Goal: Information Seeking & Learning: Learn about a topic

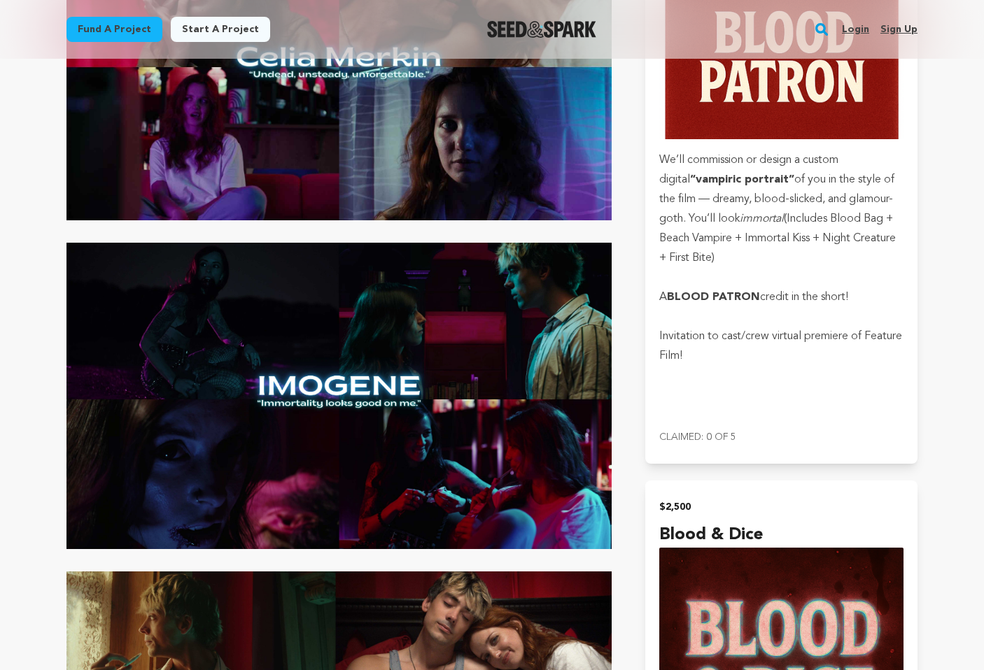
scroll to position [2688, 0]
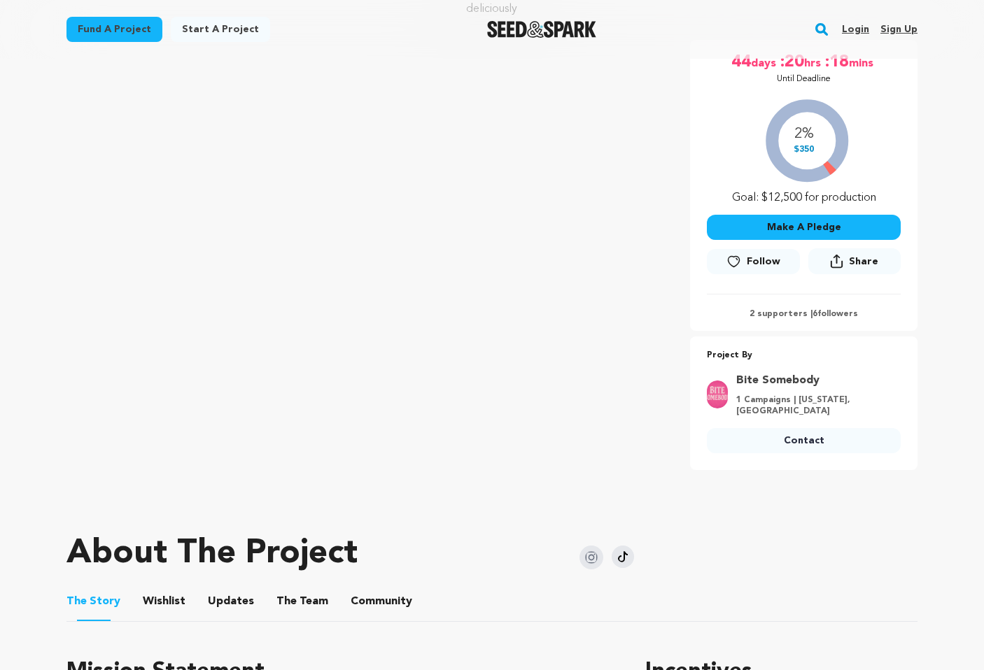
scroll to position [237, 0]
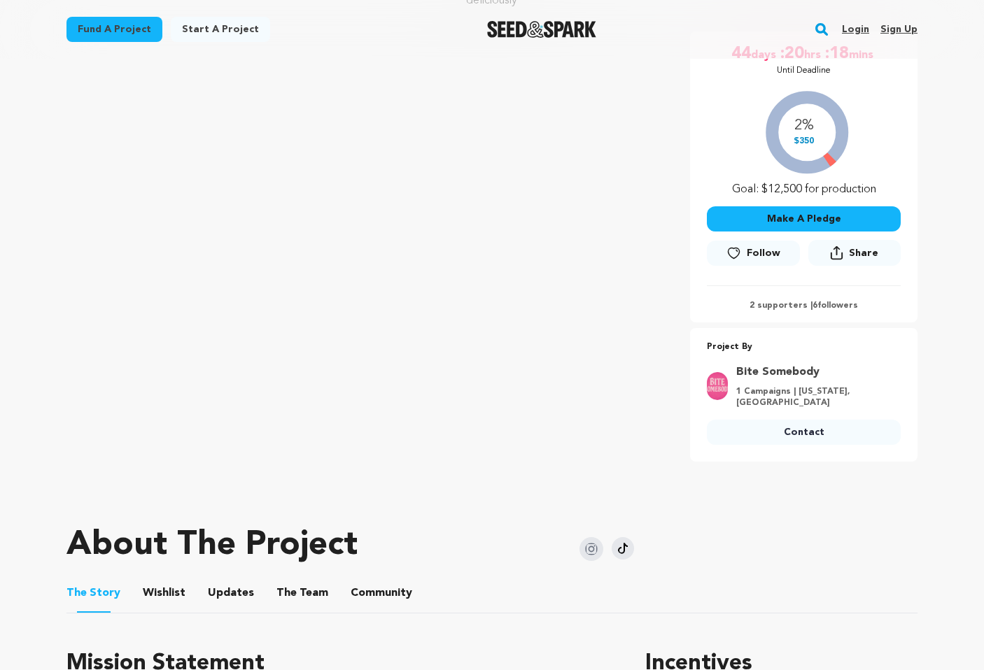
click at [533, 518] on div "About The Project" at bounding box center [350, 546] width 568 height 56
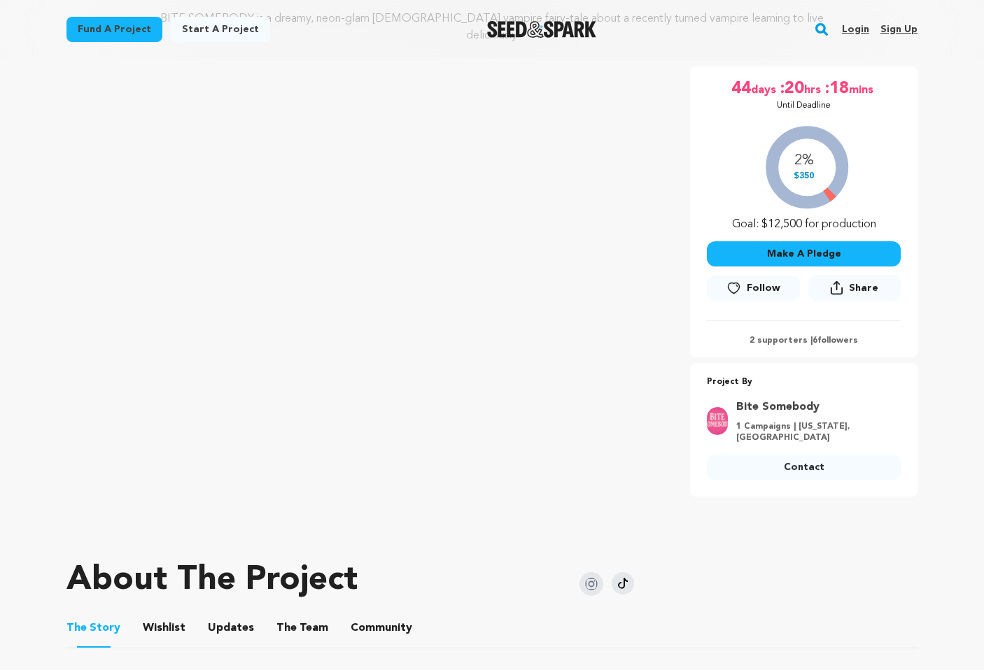
scroll to position [191, 0]
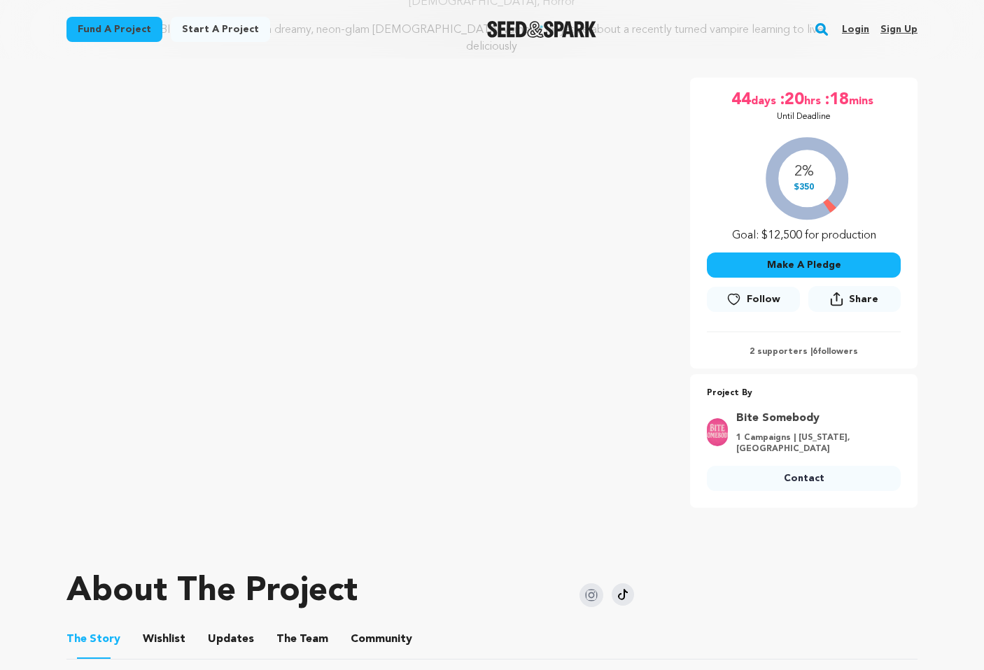
click at [286, 626] on button "The Team" at bounding box center [303, 643] width 34 height 34
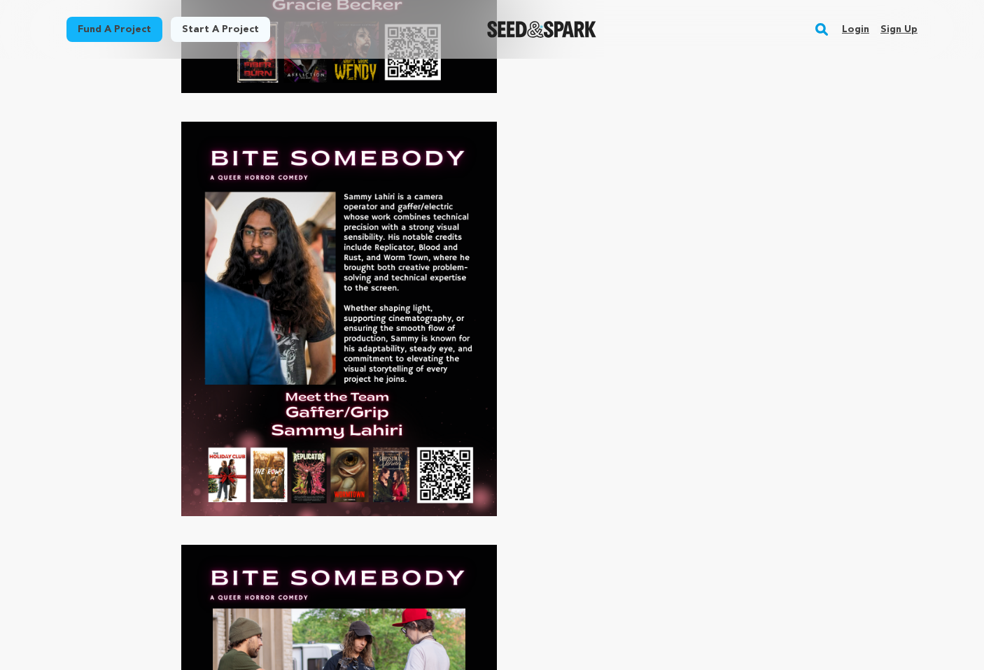
scroll to position [5487, 0]
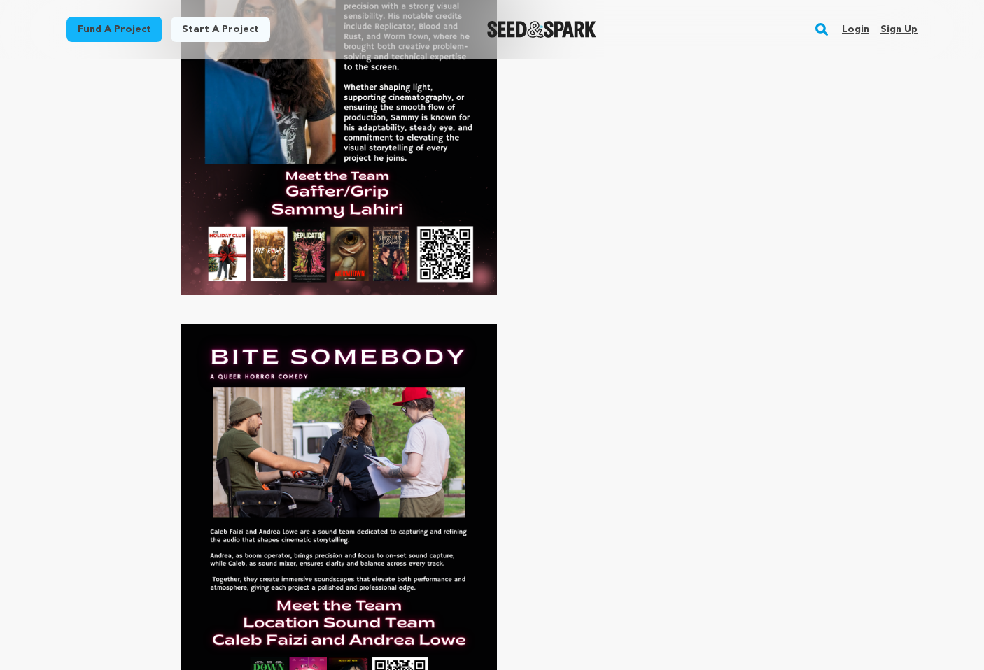
scroll to position [6175, 0]
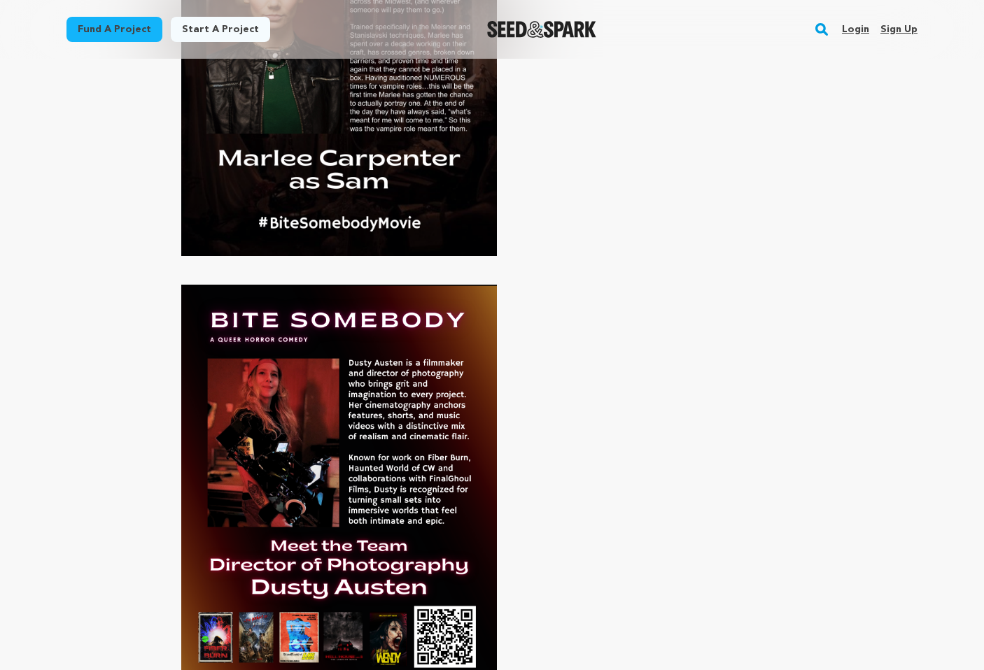
click at [556, 341] on p at bounding box center [338, 482] width 545 height 395
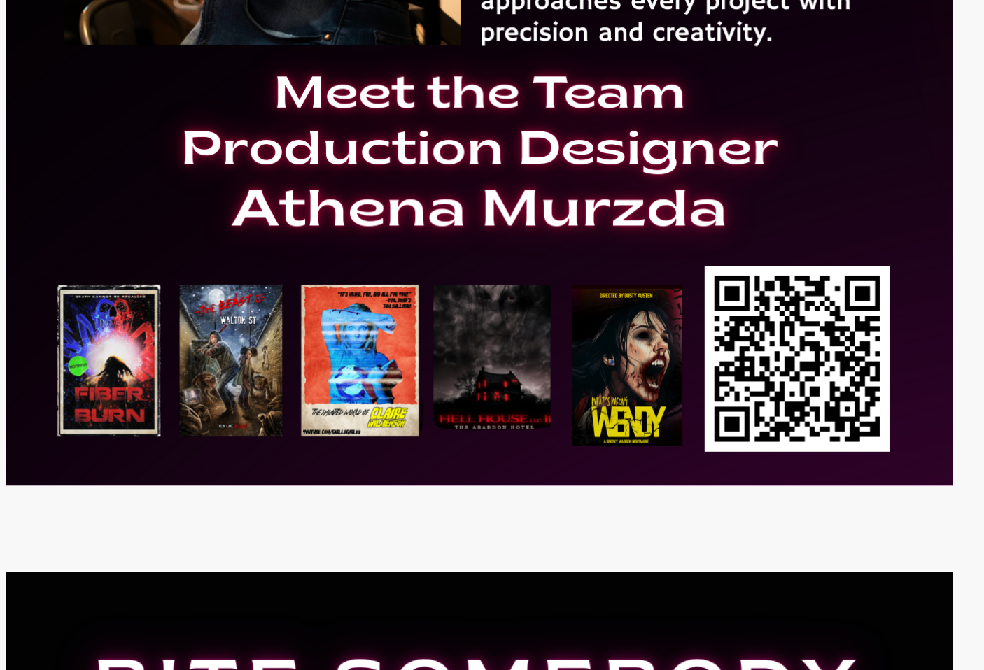
scroll to position [4546, 0]
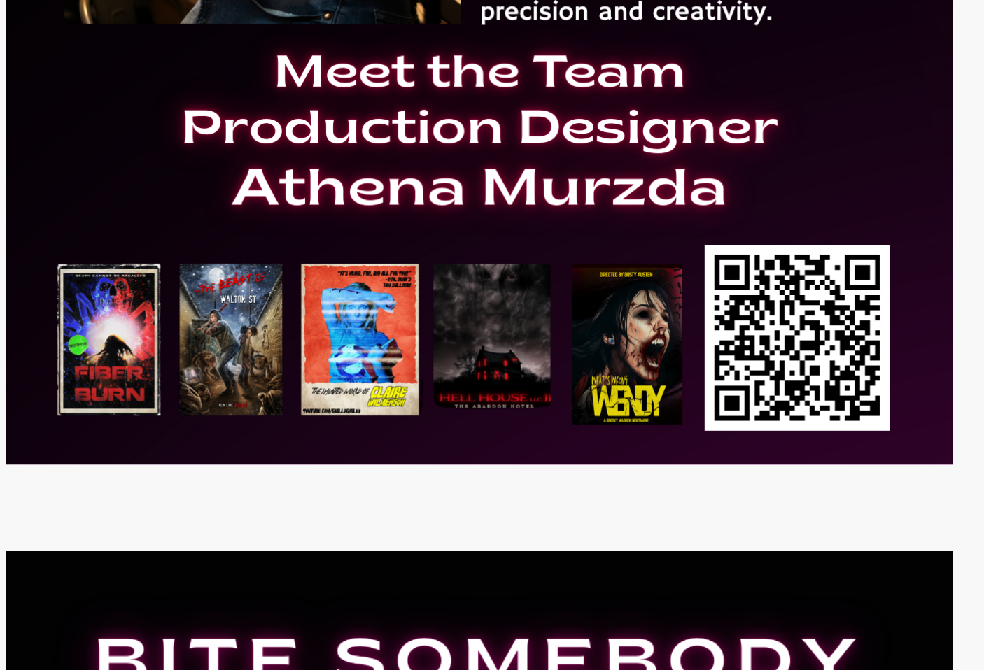
click at [388, 547] on img at bounding box center [339, 403] width 316 height 395
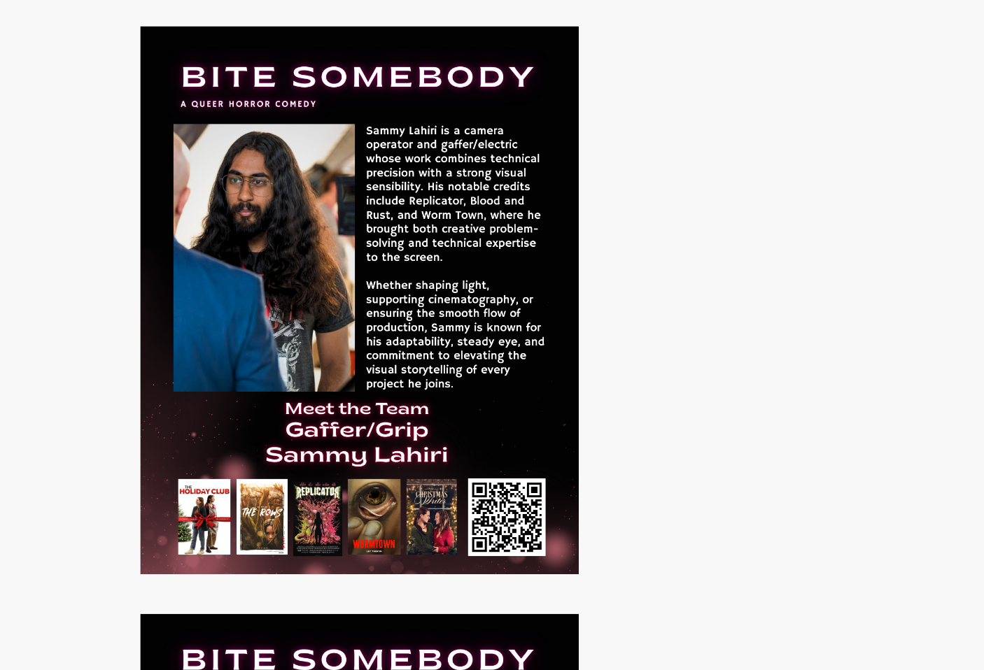
scroll to position [5394, 0]
